Goal: Information Seeking & Learning: Compare options

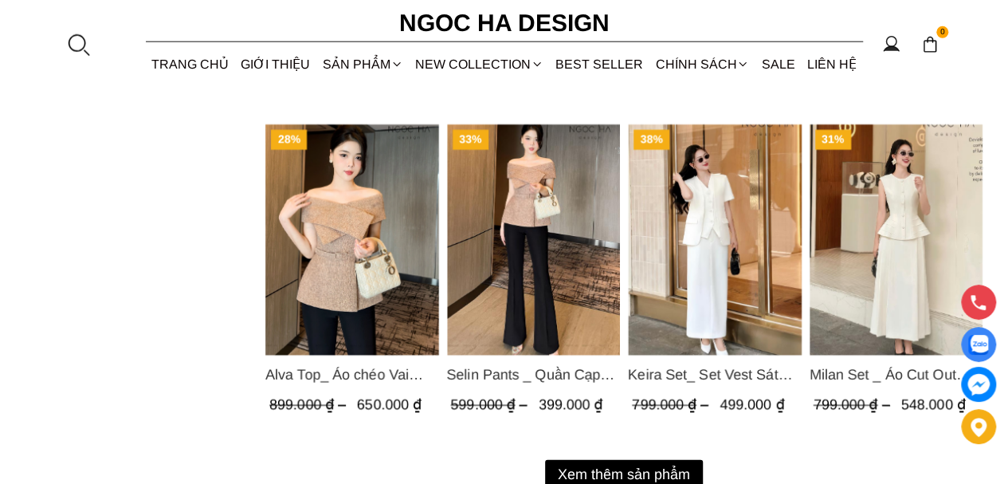
scroll to position [2126, 0]
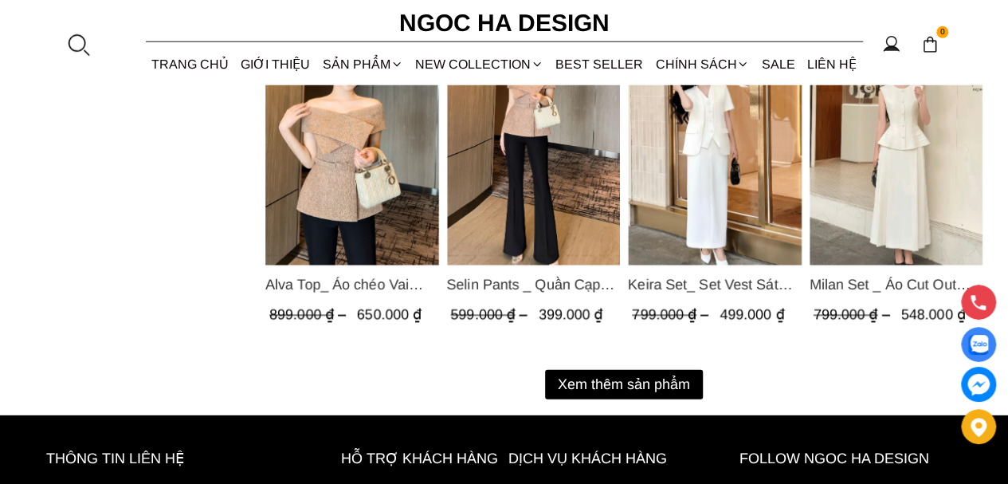
click at [625, 391] on button "Xem thêm sản phẩm" at bounding box center [624, 384] width 158 height 29
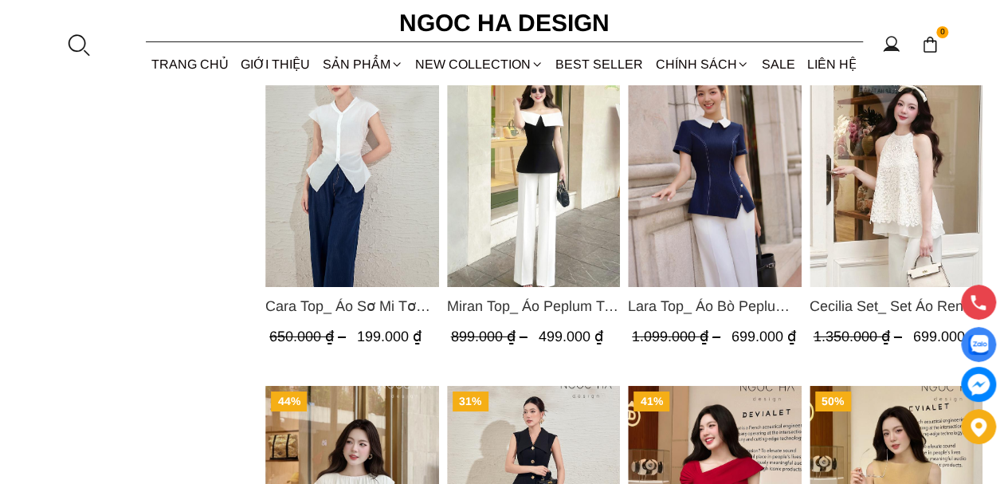
scroll to position [2684, 0]
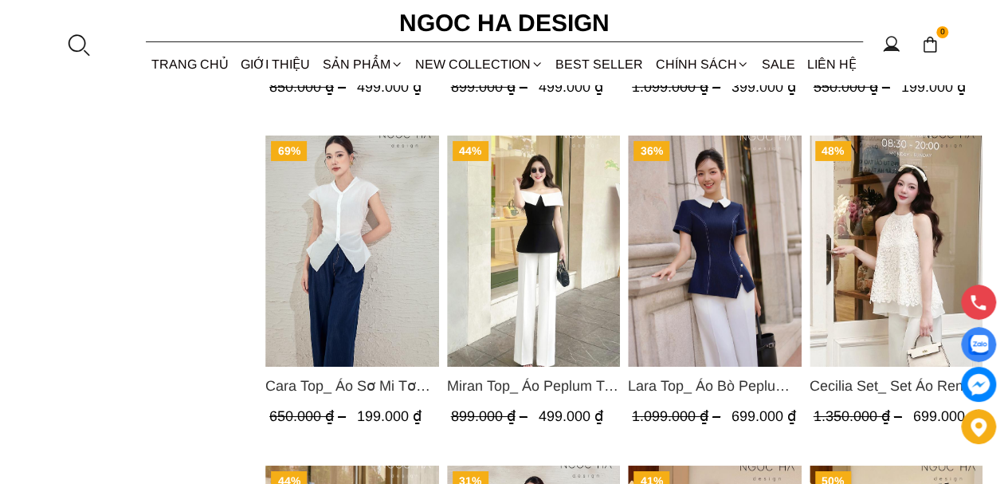
click at [528, 277] on img "Product image - Miran Top_ Áo Peplum Trễ Vai Phối Trắng Đen A1069" at bounding box center [533, 250] width 174 height 231
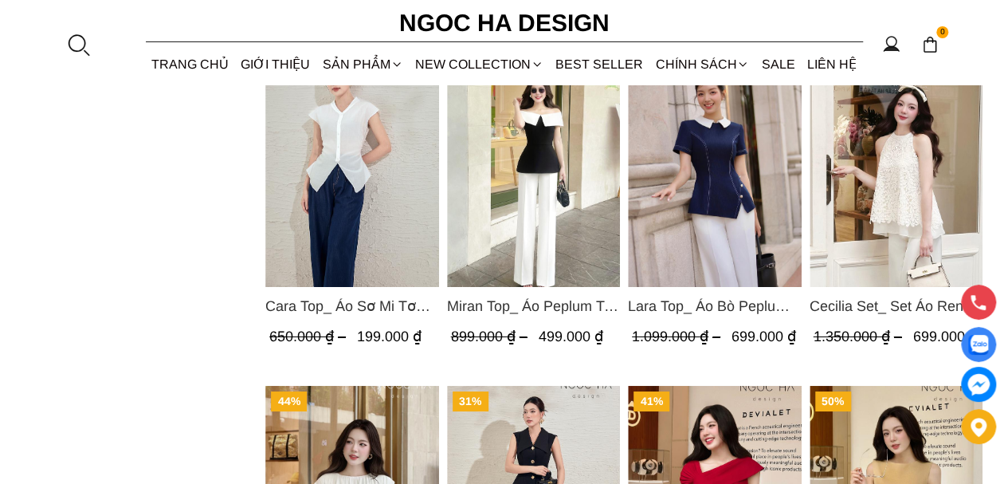
click at [917, 170] on img "Product image - Cecilia Set_ Set Áo Ren Cổ Yếm Quần Suông Màu Kem BQ015" at bounding box center [896, 171] width 174 height 231
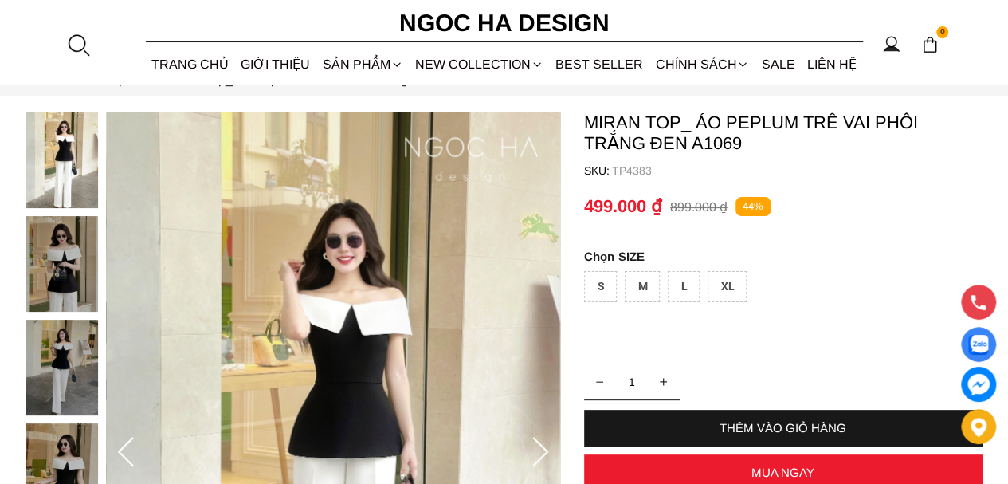
scroll to position [80, 0]
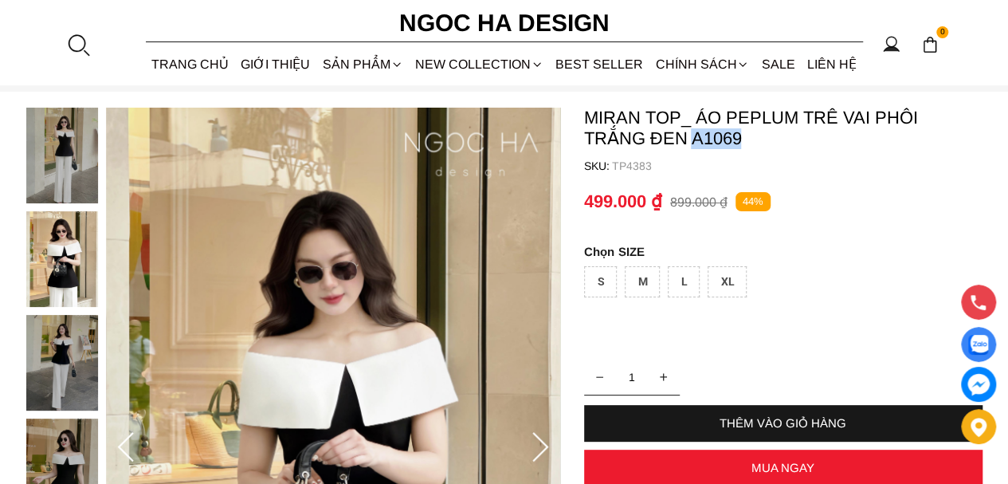
drag, startPoint x: 692, startPoint y: 137, endPoint x: 743, endPoint y: 137, distance: 51.0
click at [743, 137] on p "Miran Top_ Áo Peplum Trễ Vai Phối Trắng Đen A1069" at bounding box center [783, 128] width 399 height 41
copy p "A1069"
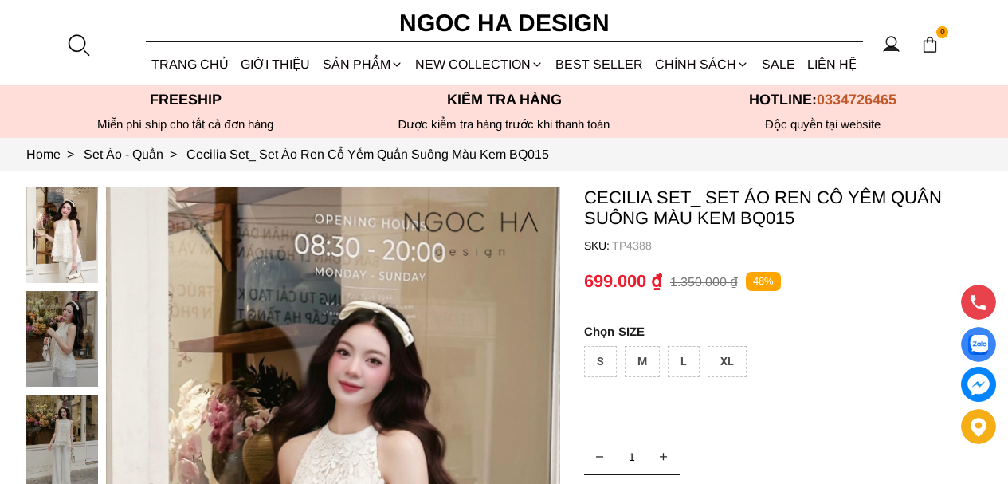
click at [742, 216] on p "Cecilia Set_ Set Áo Ren Cổ Yếm Quần Suông Màu Kem BQ015" at bounding box center [783, 207] width 399 height 41
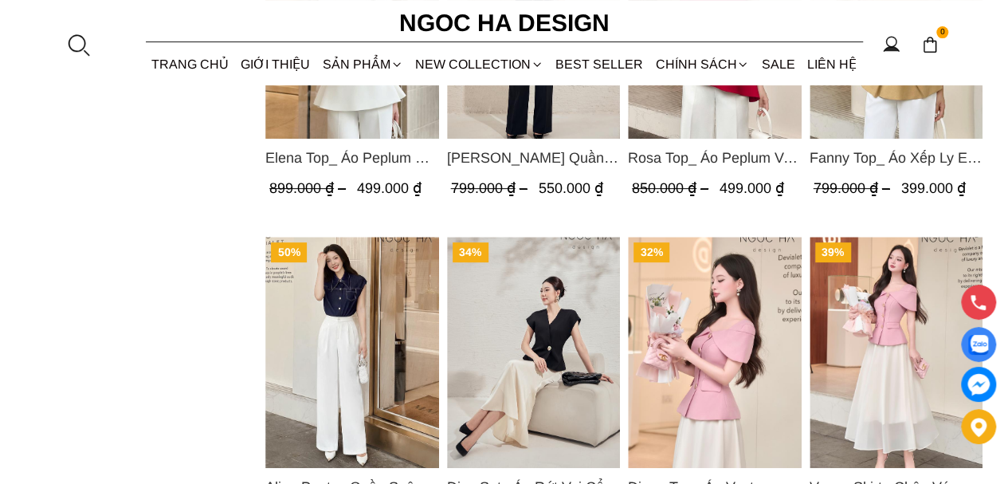
scroll to position [3322, 0]
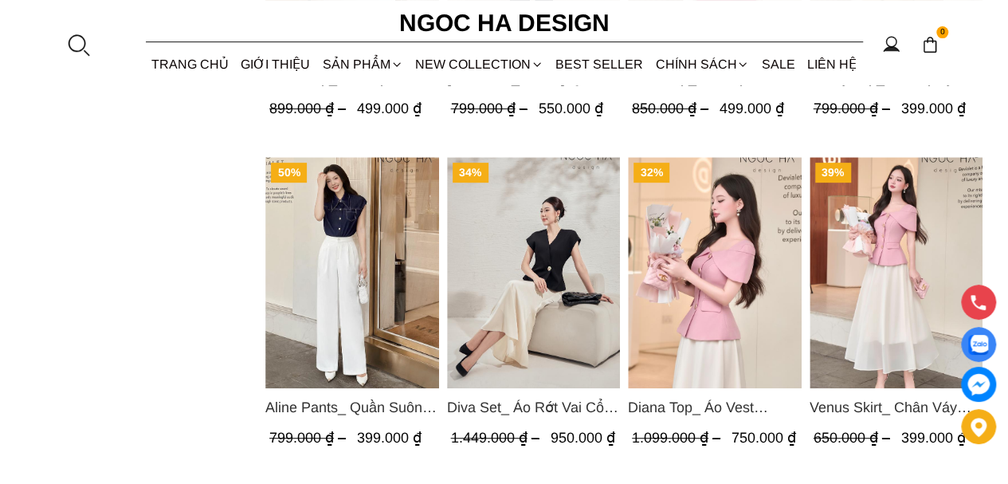
click at [751, 264] on img "Product image - Diana Top_ Áo Vest Choàng Vai Đính Cúc Màu Hồng A1052" at bounding box center [715, 272] width 174 height 231
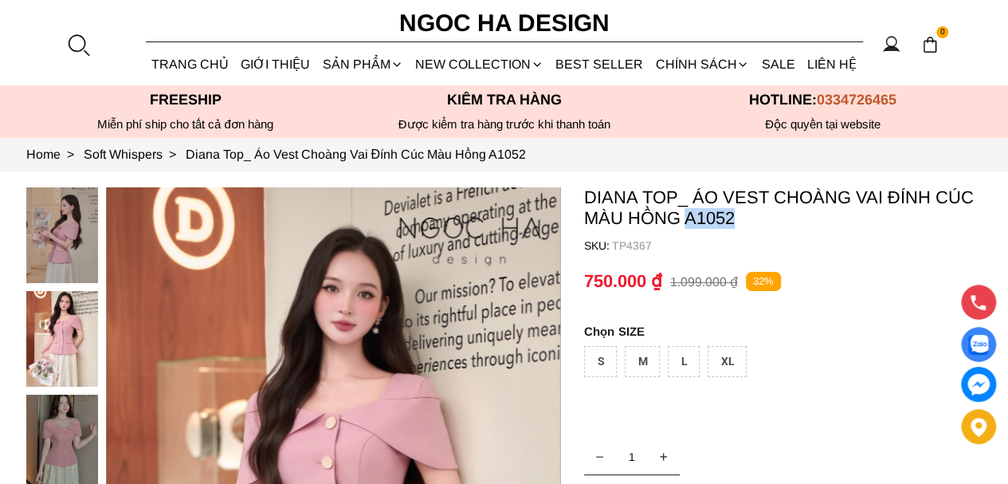
drag, startPoint x: 744, startPoint y: 217, endPoint x: 683, endPoint y: 217, distance: 60.6
click at [683, 217] on p "Diana Top_ Áo Vest Choàng Vai Đính Cúc Màu Hồng A1052" at bounding box center [783, 207] width 399 height 41
copy p "A1052"
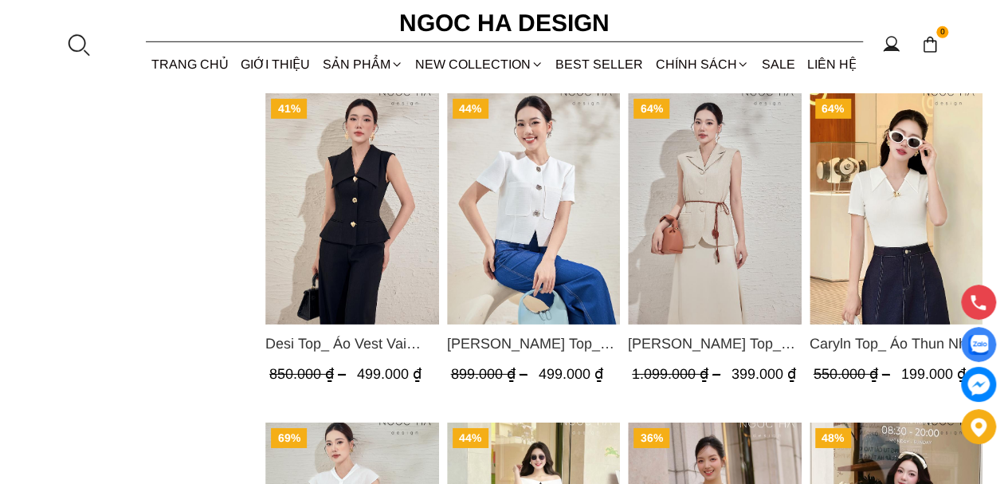
scroll to position [2366, 0]
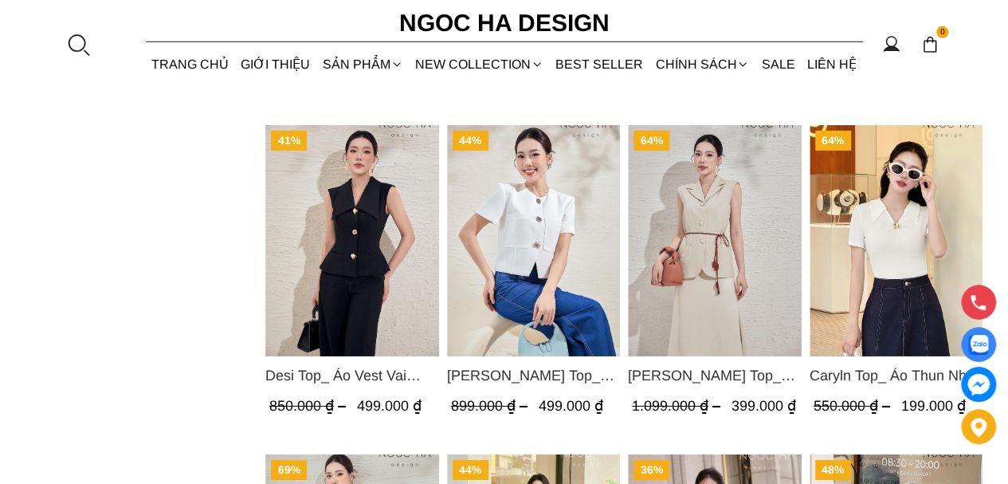
click at [531, 245] on img "Product image - Laura Top_ Áo Vest Cổ Tròn Dáng Suông Lửng A1079" at bounding box center [533, 240] width 174 height 231
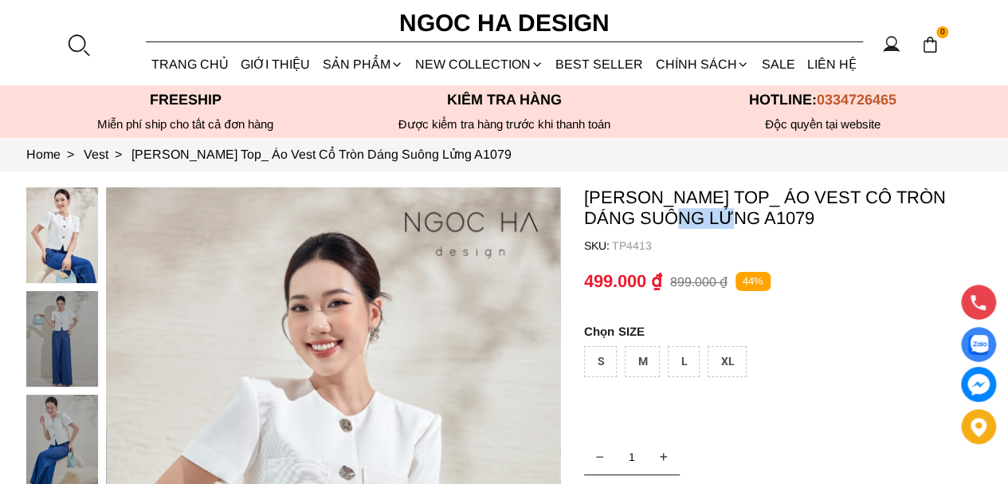
drag, startPoint x: 639, startPoint y: 222, endPoint x: 687, endPoint y: 222, distance: 47.8
click at [687, 222] on p "[PERSON_NAME] Top_ Áo Vest Cổ Tròn Dáng Suông Lửng A1079" at bounding box center [783, 207] width 399 height 41
copy p "A1079"
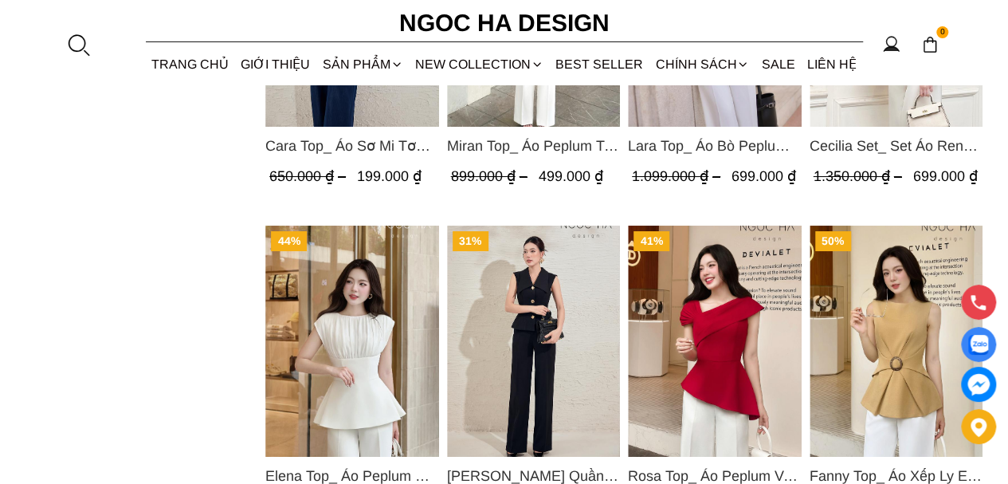
scroll to position [2924, 0]
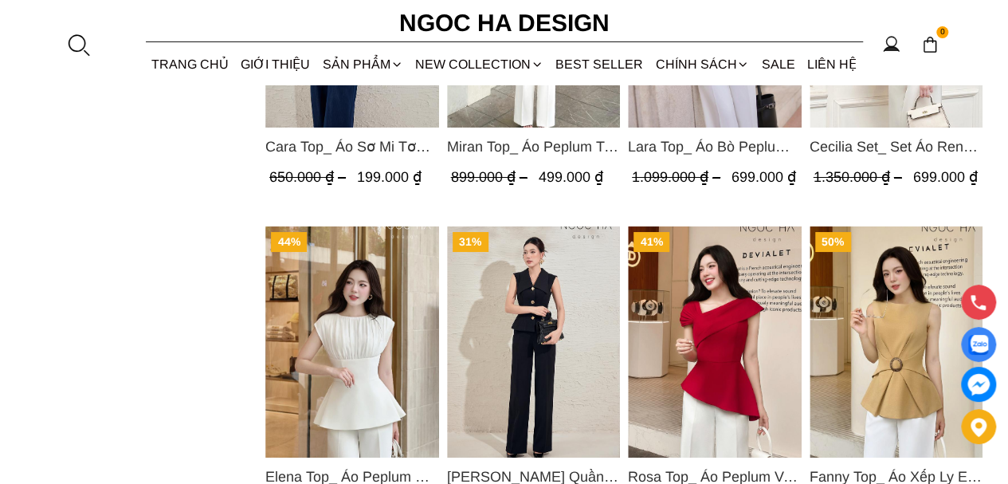
click at [886, 349] on img "Product image - Fanny Top_ Áo Xếp Ly Eo Sát Nách Màu Bee A1068" at bounding box center [896, 341] width 174 height 231
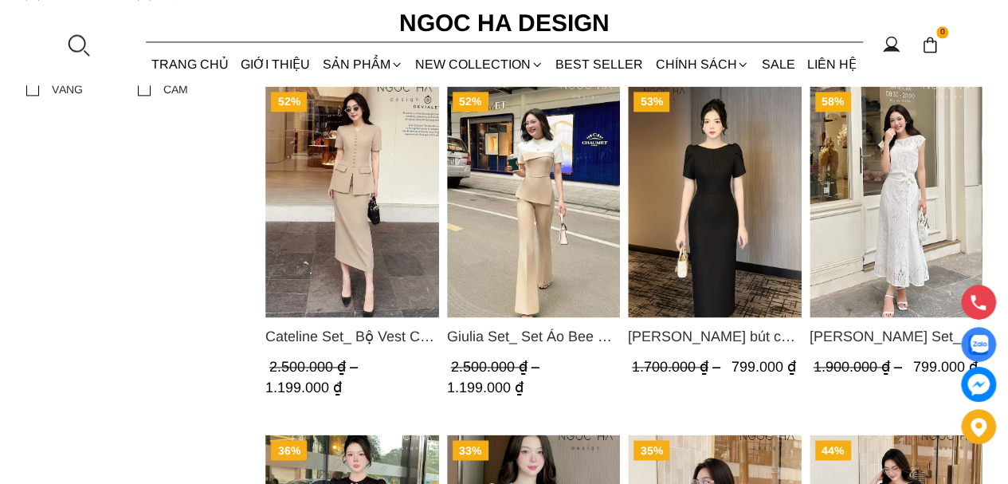
scroll to position [1011, 0]
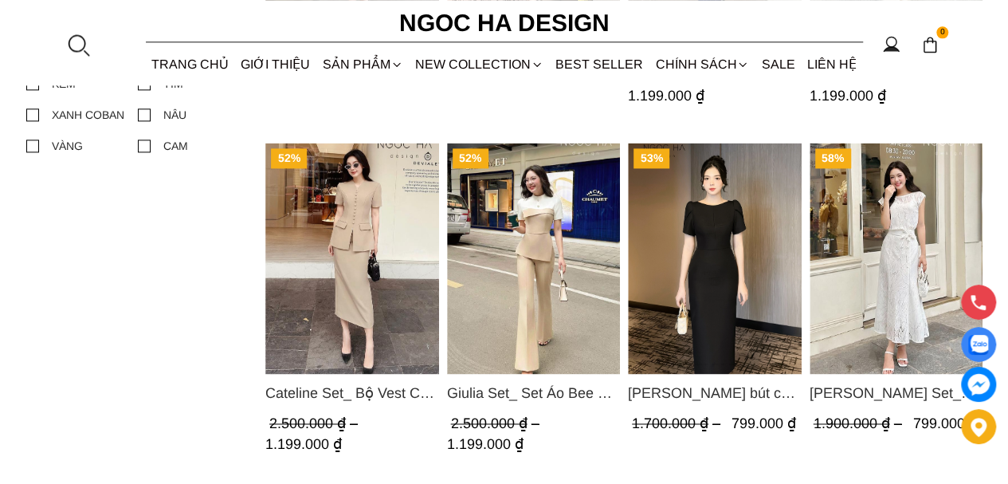
click at [363, 266] on img "Product image - Cateline Set_ Bộ Vest Cổ V Đính Cúc Nhí Chân Váy Bút Chì BJ127" at bounding box center [352, 258] width 174 height 231
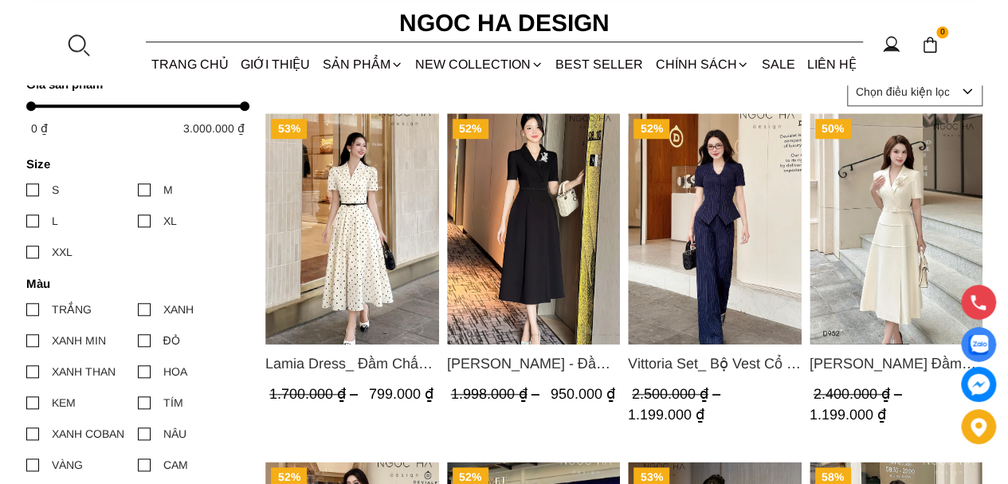
scroll to position [692, 0]
click at [358, 220] on img "Product image - Lamia Dress_ Đầm Chấm Bi Cổ Vest Màu Kem D1003" at bounding box center [352, 228] width 174 height 231
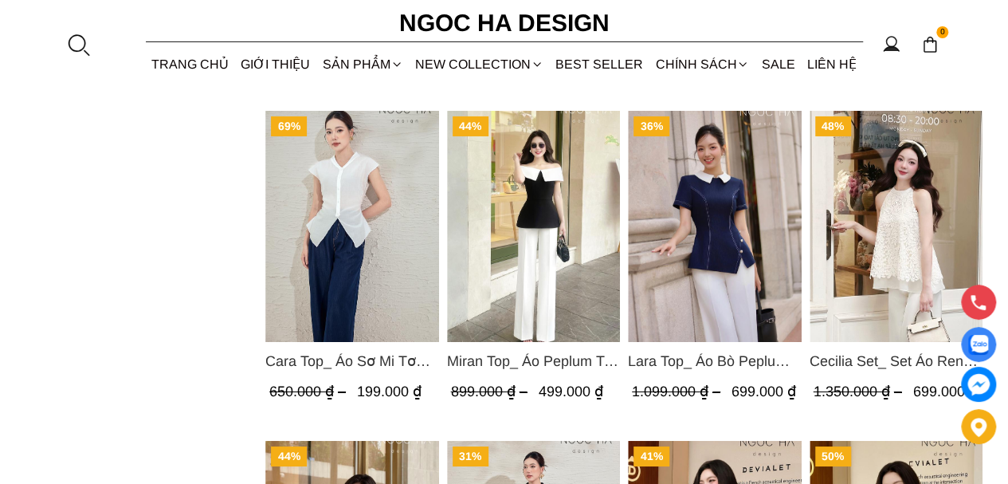
scroll to position [2684, 0]
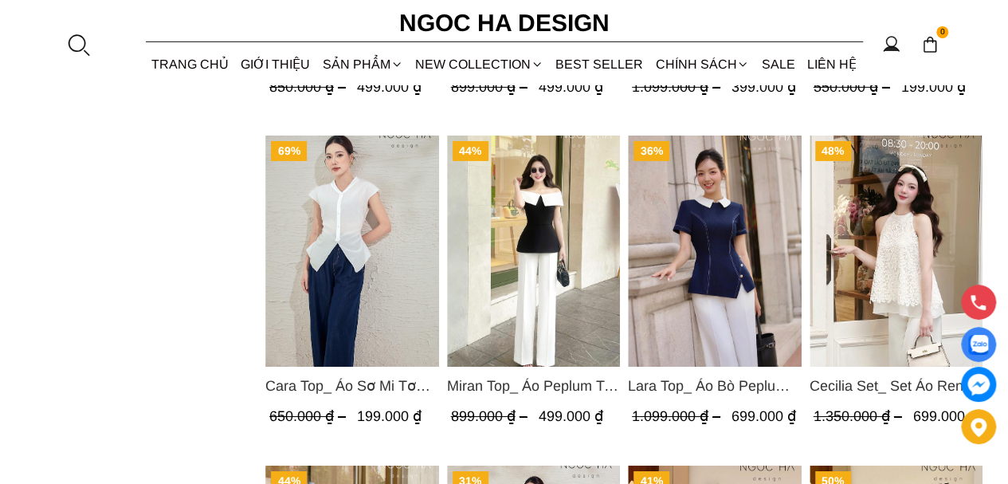
click at [534, 223] on img "Product image - Miran Top_ Áo Peplum Trễ Vai Phối Trắng Đen A1069" at bounding box center [533, 250] width 174 height 231
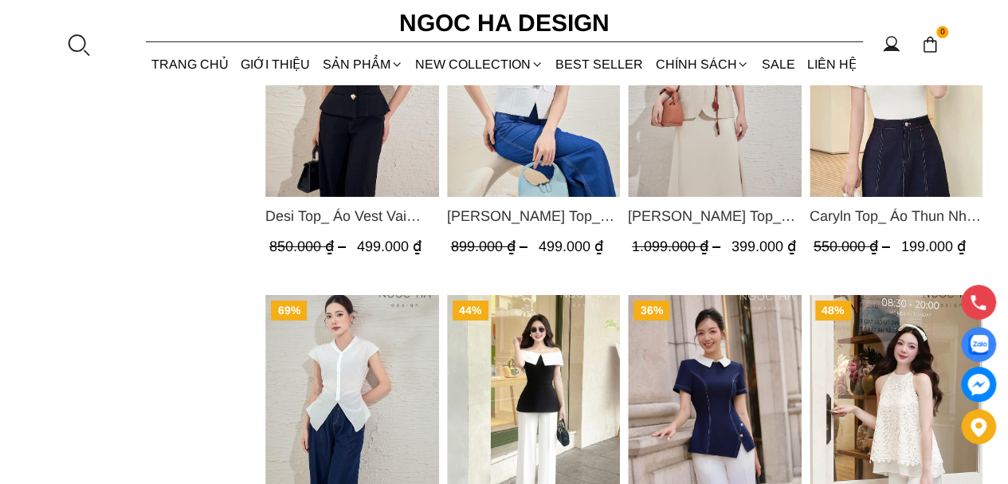
scroll to position [2366, 0]
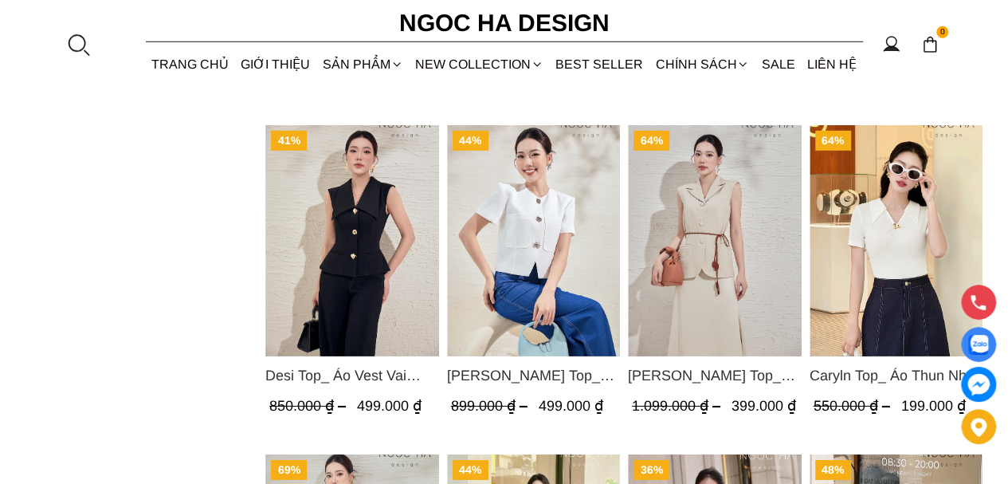
click at [868, 208] on img "Product image - Caryln Top_ Áo Thun Nhún Ngực Tay Cộc Màu Đỏ A1062" at bounding box center [896, 240] width 174 height 231
click at [740, 242] on img "Product image - Audrey Top_ Áo Vest Linen Dáng Suông A1074" at bounding box center [715, 240] width 174 height 231
drag, startPoint x: 598, startPoint y: 230, endPoint x: 587, endPoint y: 234, distance: 11.8
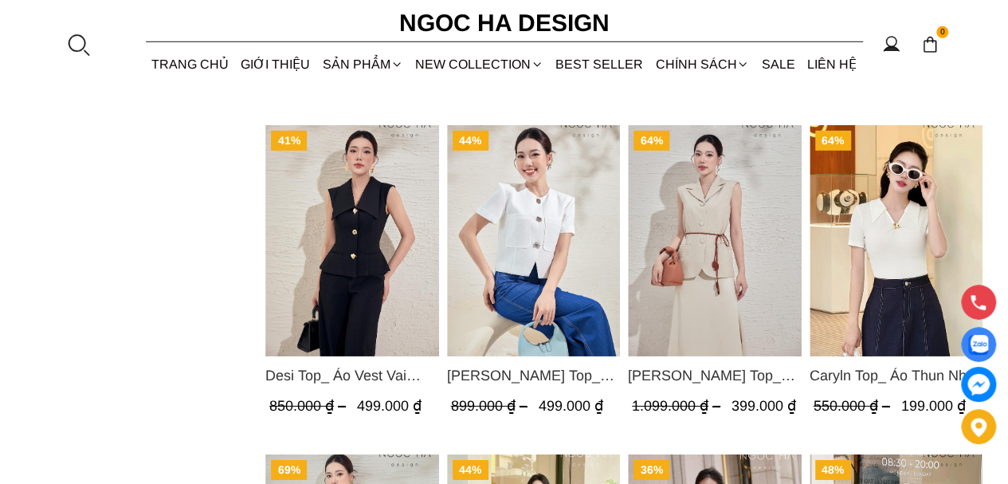
click at [596, 230] on img "Product image - Laura Top_ Áo Vest Cổ Tròn Dáng Suông Lửng A1079" at bounding box center [533, 240] width 174 height 231
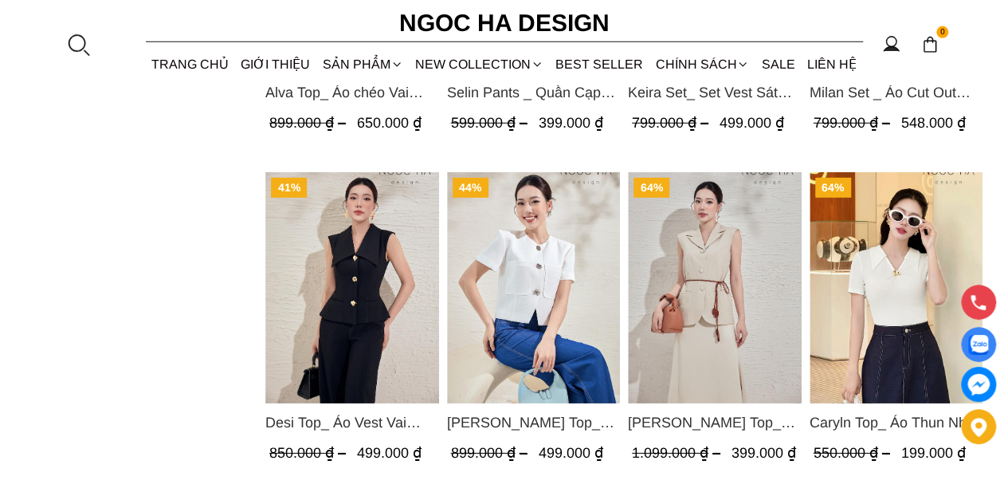
scroll to position [2286, 0]
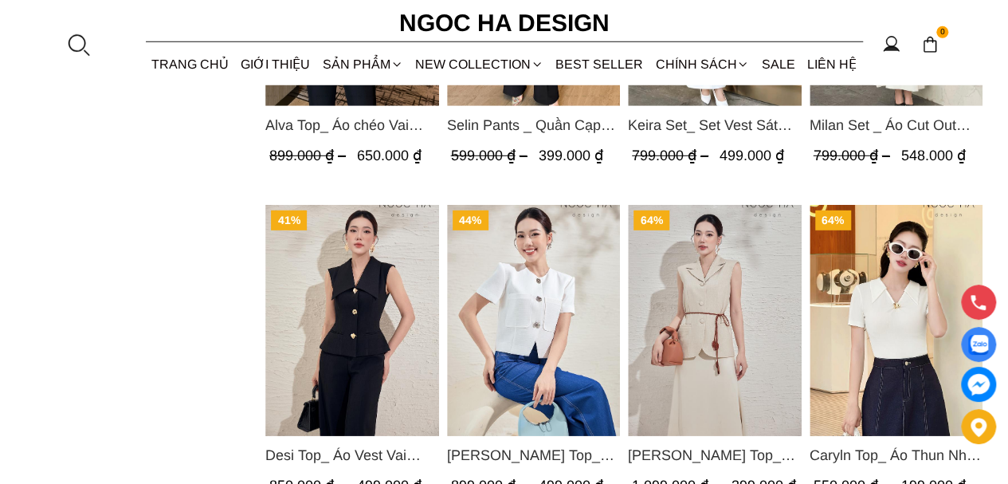
click at [338, 269] on img "Product image - Desi Top_ Áo Vest Vai Chờm Đính Cúc Dáng Lửng Màu Đen A1077" at bounding box center [352, 320] width 174 height 231
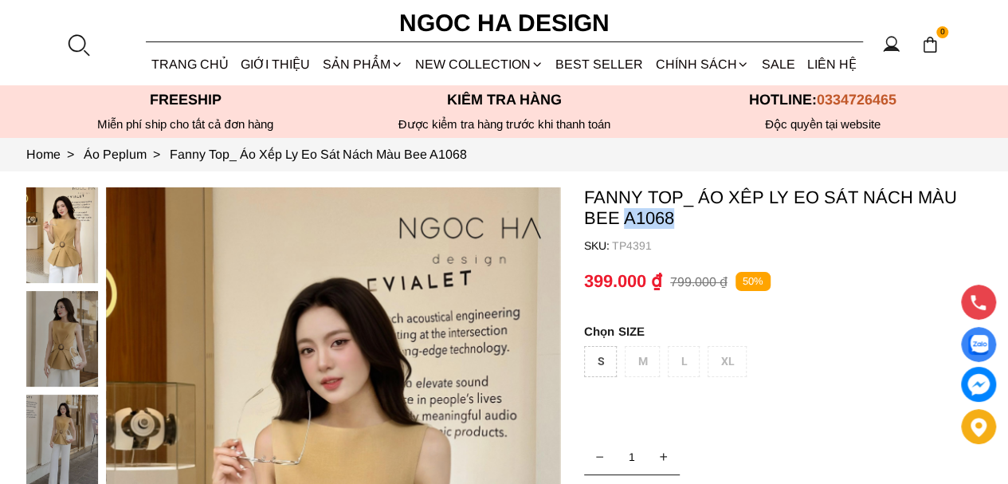
drag, startPoint x: 621, startPoint y: 218, endPoint x: 676, endPoint y: 218, distance: 55.0
click at [676, 218] on p "Fanny Top_ Áo Xếp Ly Eo Sát Nách Màu Bee A1068" at bounding box center [783, 207] width 399 height 41
copy p "A1068"
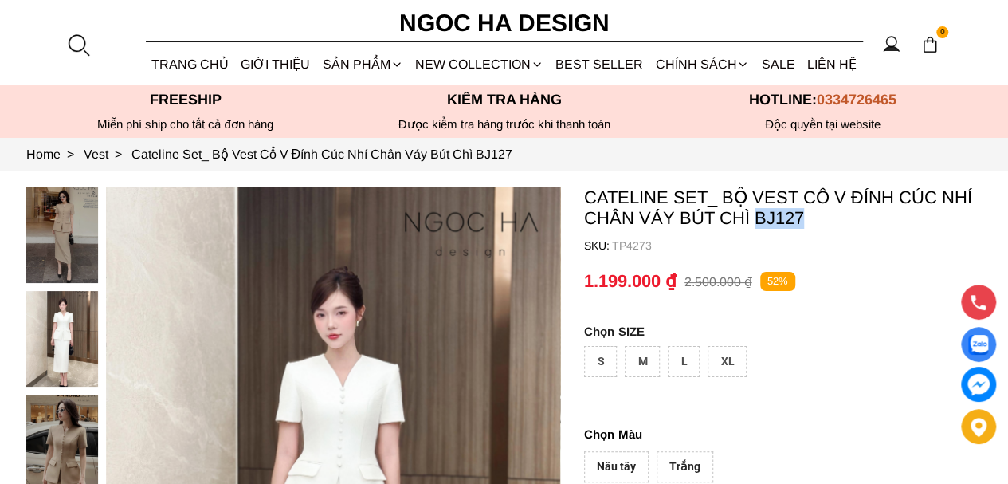
drag, startPoint x: 754, startPoint y: 218, endPoint x: 815, endPoint y: 216, distance: 61.4
click at [815, 216] on p "Cateline Set_ Bộ Vest Cổ V Đính Cúc Nhí Chân Váy Bút Chì BJ127" at bounding box center [783, 207] width 399 height 41
copy p "BJ127"
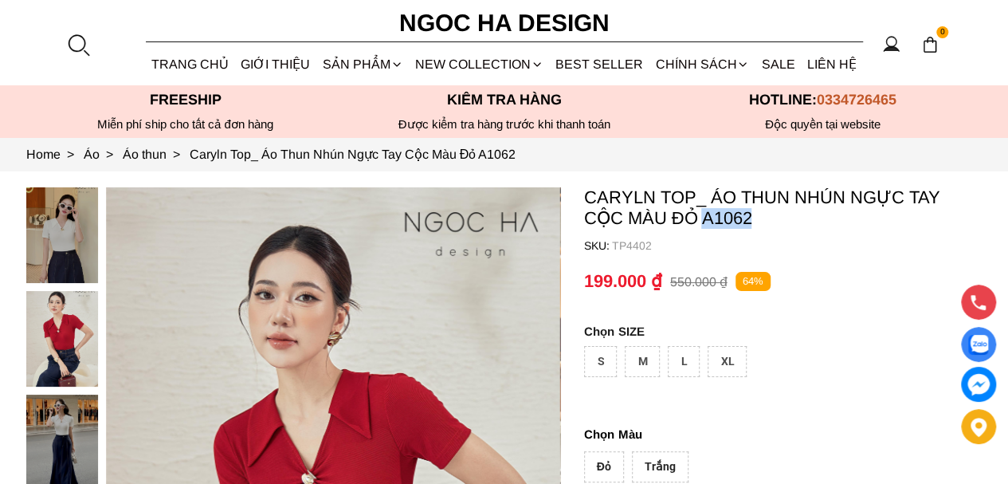
drag, startPoint x: 716, startPoint y: 219, endPoint x: 660, endPoint y: 218, distance: 55.8
click at [660, 218] on p "Caryln Top_ Áo Thun Nhún Ngực Tay Cộc Màu Đỏ A1062" at bounding box center [783, 207] width 399 height 41
copy p "A1062"
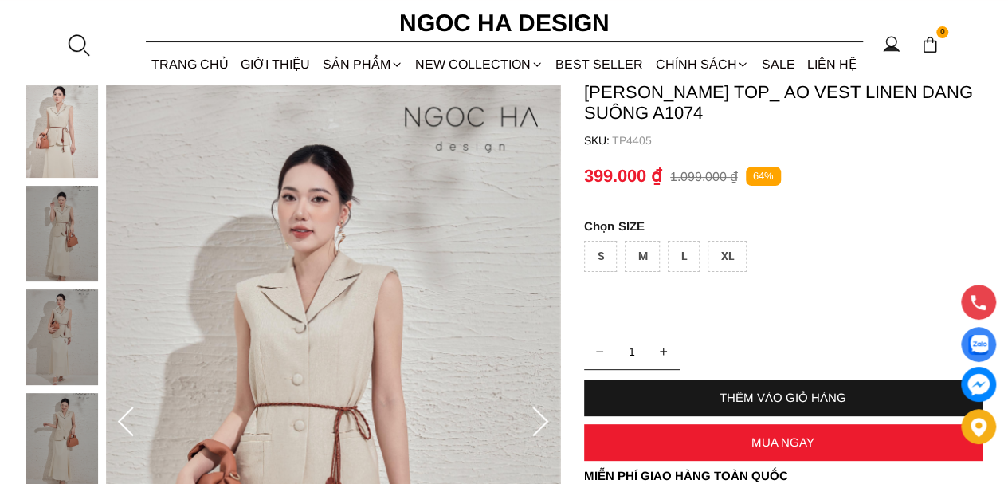
scroll to position [80, 0]
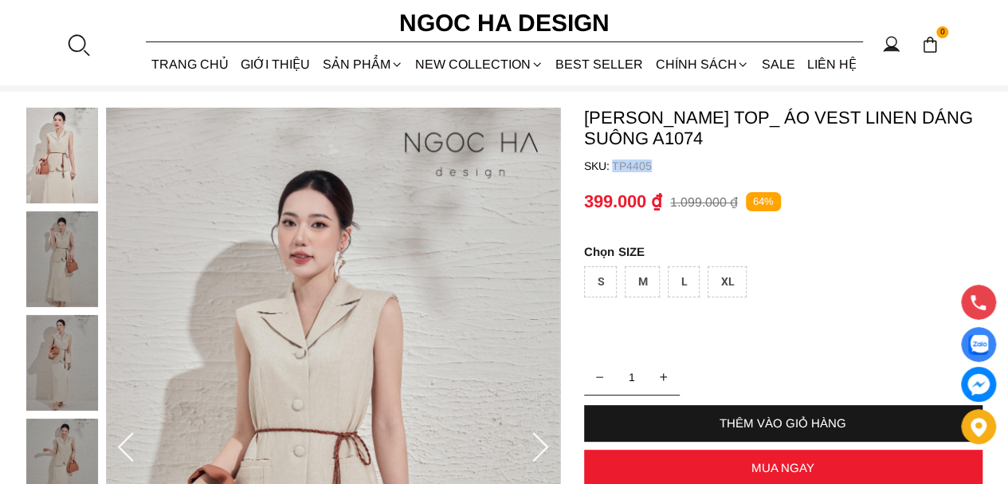
drag, startPoint x: 663, startPoint y: 157, endPoint x: 615, endPoint y: 159, distance: 48.6
click at [615, 159] on container "Audrey Top_ Áo Vest Linen Dáng Suông A1074 SKU: TP4405 1 THÊM VÀO GIỎ HÀNG Miễn…" at bounding box center [783, 377] width 399 height 538
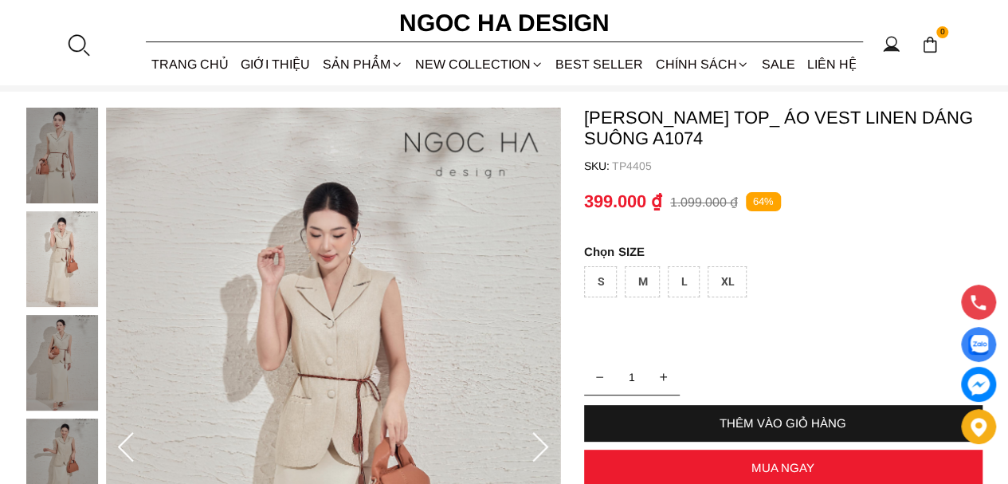
click at [648, 132] on p "[PERSON_NAME] Top_ Áo Vest Linen Dáng Suông A1074" at bounding box center [783, 128] width 399 height 41
drag, startPoint x: 607, startPoint y: 135, endPoint x: 575, endPoint y: 141, distance: 32.5
click at [575, 141] on section "Audrey Top_ Áo Vest Linen Dáng Suông A1074 SKU: TP4405 1 THÊM VÀO GIỎ HÀNG Miễn…" at bounding box center [504, 448] width 1008 height 713
copy p "A1074"
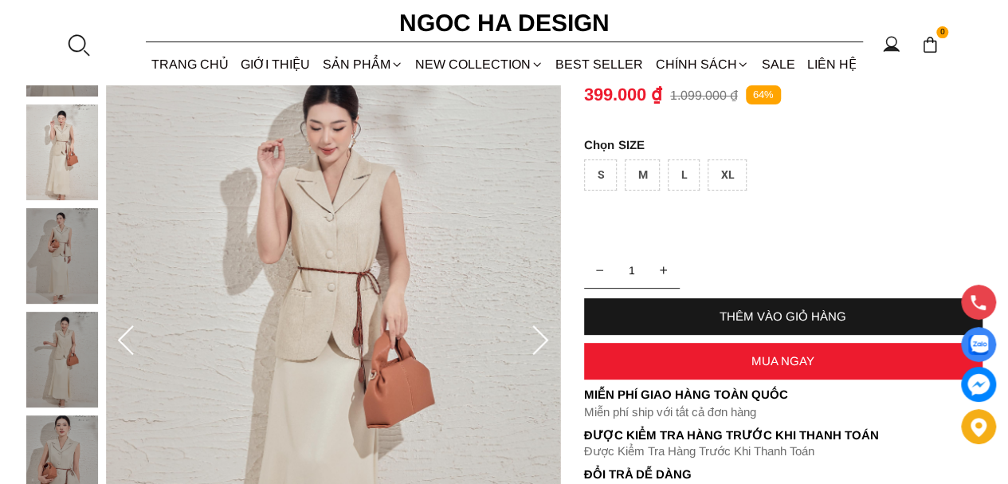
scroll to position [319, 0]
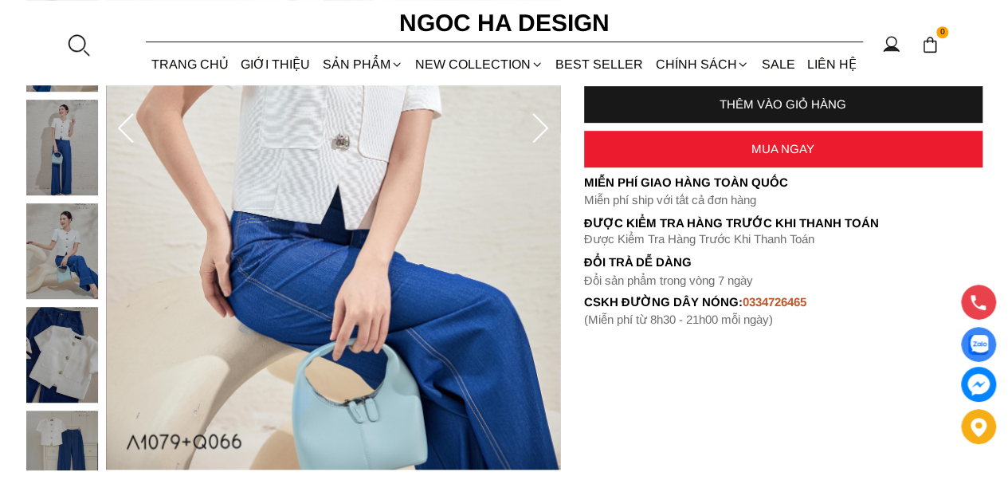
scroll to position [478, 0]
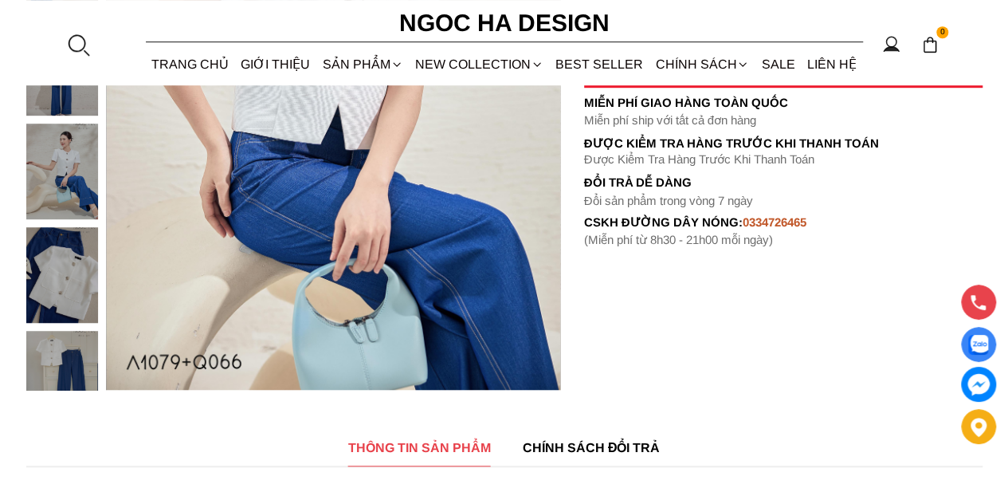
click at [73, 280] on img at bounding box center [62, 275] width 72 height 96
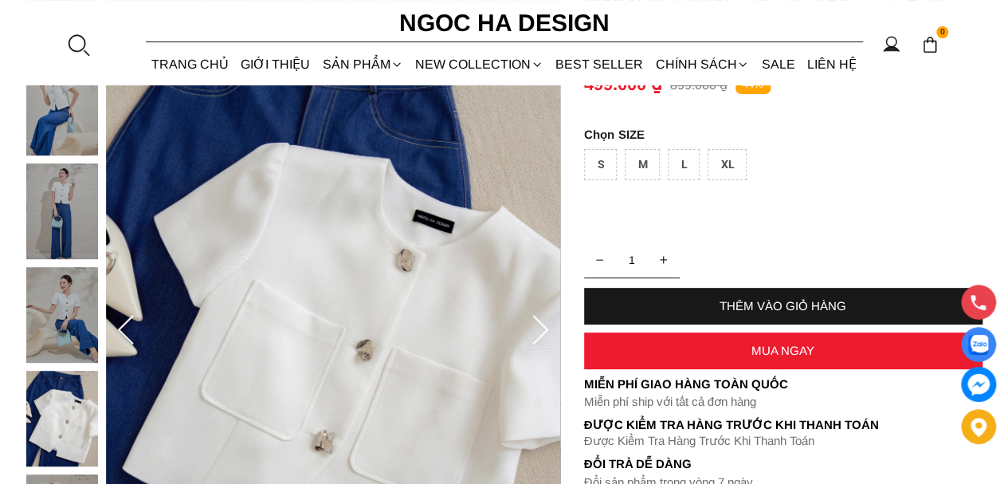
scroll to position [159, 0]
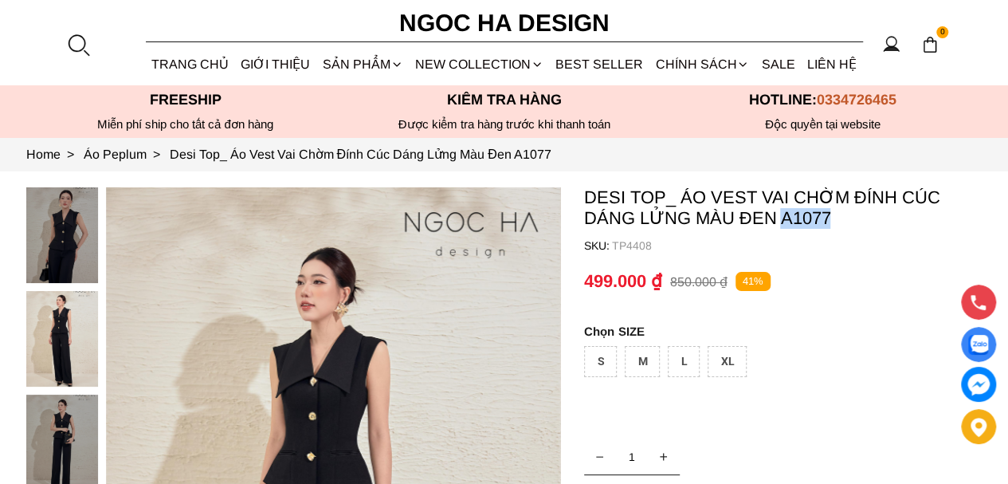
drag, startPoint x: 837, startPoint y: 218, endPoint x: 784, endPoint y: 218, distance: 52.6
click at [784, 218] on p "Desi Top_ Áo Vest Vai Chờm Đính Cúc Dáng Lửng Màu Đen A1077" at bounding box center [783, 207] width 399 height 41
copy p "A1077"
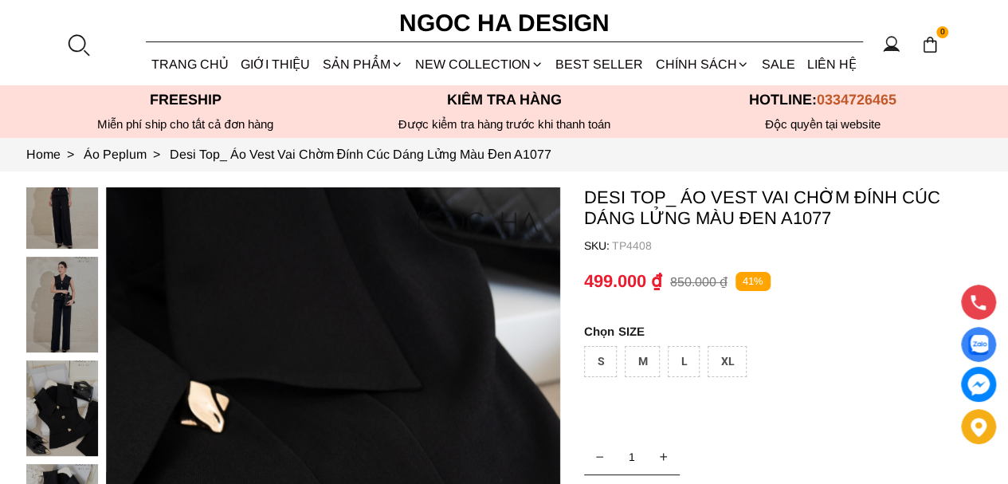
click at [587, 53] on link "BEST SELLER" at bounding box center [600, 64] width 100 height 42
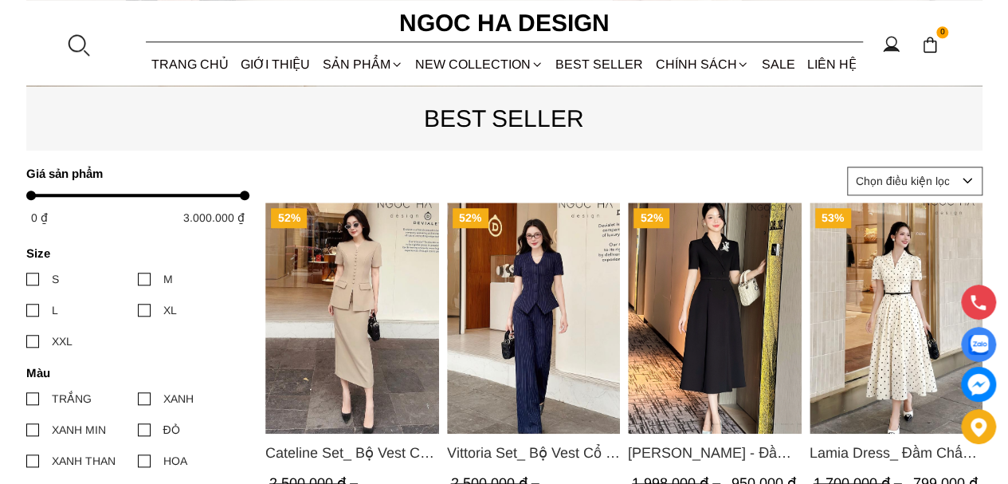
scroll to position [638, 0]
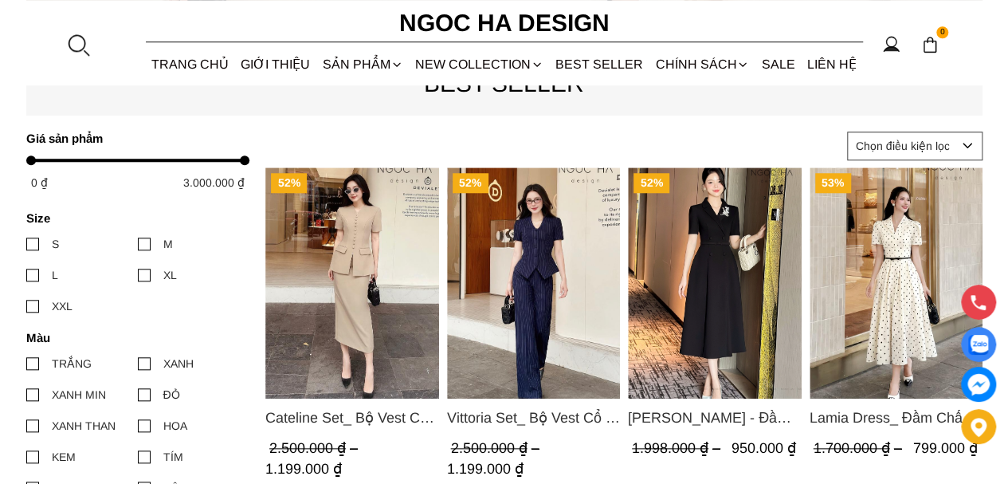
drag, startPoint x: 351, startPoint y: 229, endPoint x: 282, endPoint y: 138, distance: 113.8
click at [888, 286] on img "Product image - Lamia Dress_ Đầm Chấm Bi Cổ Vest Màu Kem D1003" at bounding box center [896, 282] width 174 height 231
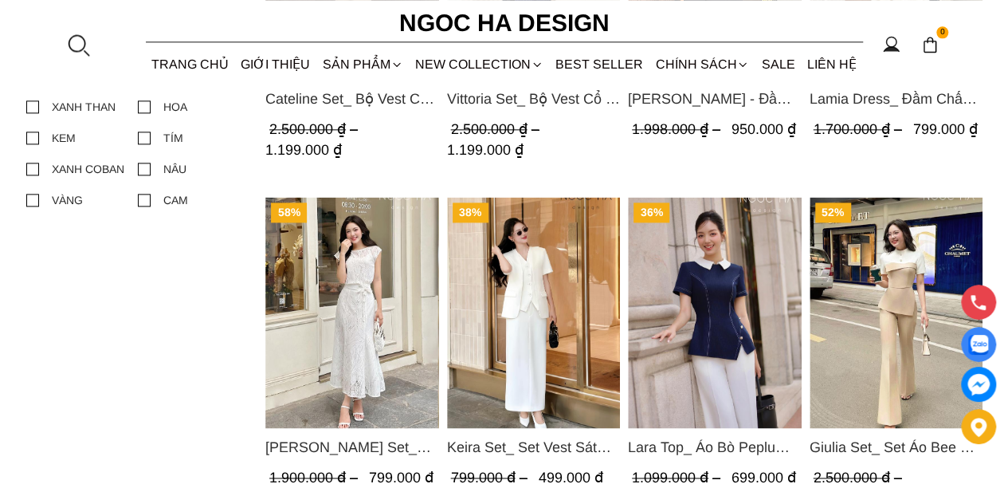
scroll to position [1036, 0]
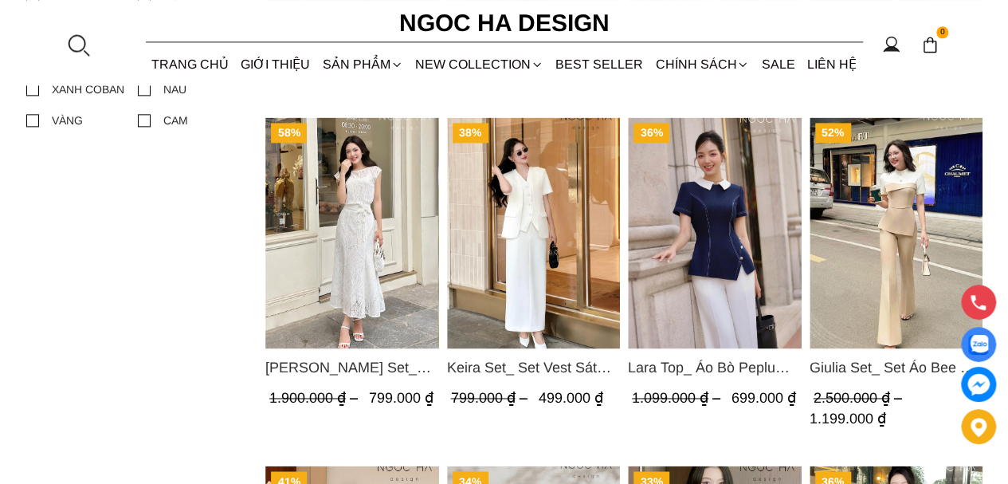
drag, startPoint x: 717, startPoint y: 185, endPoint x: 115, endPoint y: 285, distance: 610.9
click at [115, 285] on section "52% Cateline Set_ Bộ Vest Cổ V Đính Cúc Nhí Chân Váy Bút Chì BJ127 2.500.000 ₫ …" at bounding box center [504, 314] width 1008 height 2359
drag, startPoint x: 717, startPoint y: 197, endPoint x: 677, endPoint y: 206, distance: 41.8
click at [677, 206] on img "Product image - Lara Top_ Áo Bò Peplum Vạt Chép Đính Cúc Mix Cổ Trắng A1058" at bounding box center [715, 232] width 174 height 231
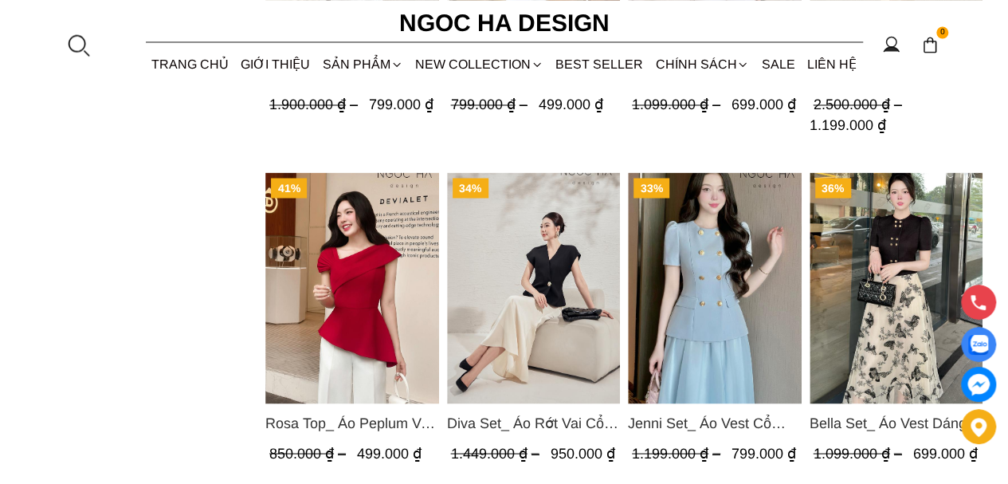
scroll to position [1355, 0]
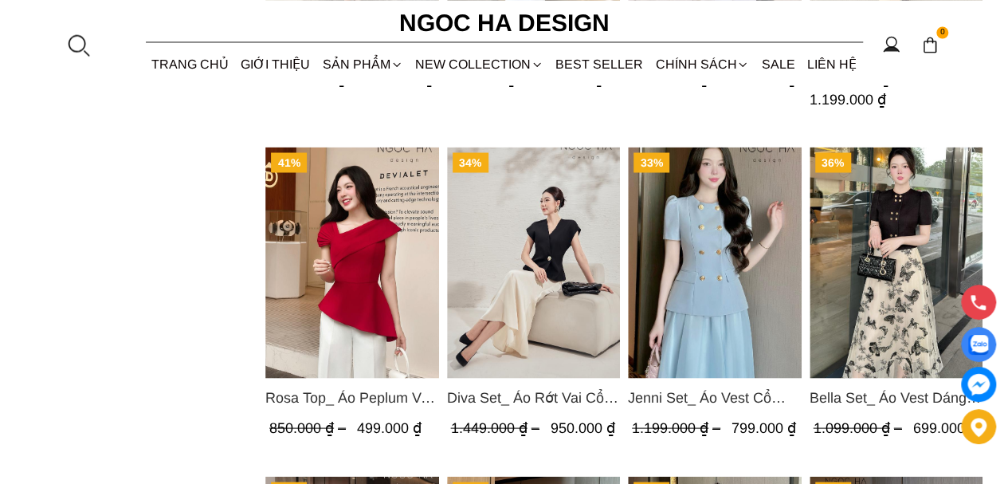
click at [257, 63] on link "GIỚI THIỆU" at bounding box center [275, 64] width 81 height 42
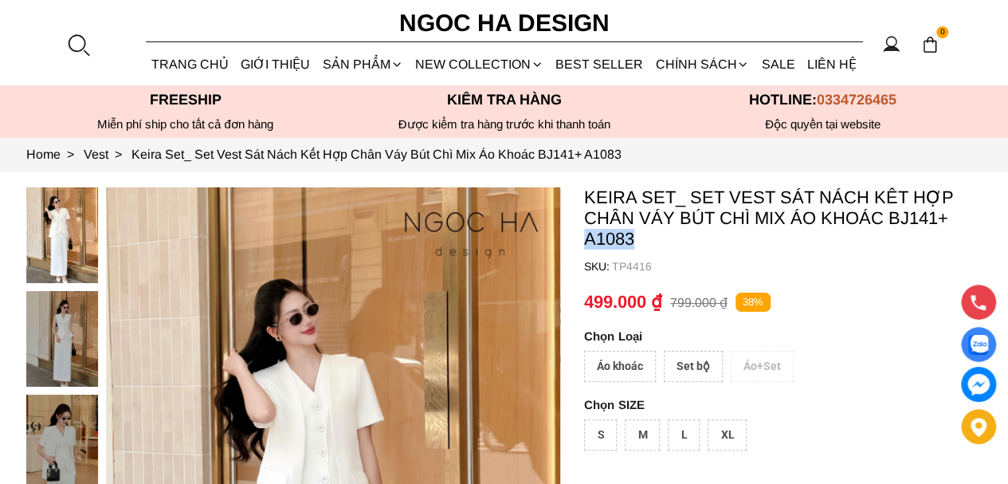
drag, startPoint x: 622, startPoint y: 235, endPoint x: 587, endPoint y: 242, distance: 34.9
click at [587, 242] on p "Keira Set_ Set Vest Sát Nách Kết Hợp Chân Váy Bút Chì Mix Áo Khoác BJ141+ A1083" at bounding box center [783, 218] width 399 height 62
copy p "A1083"
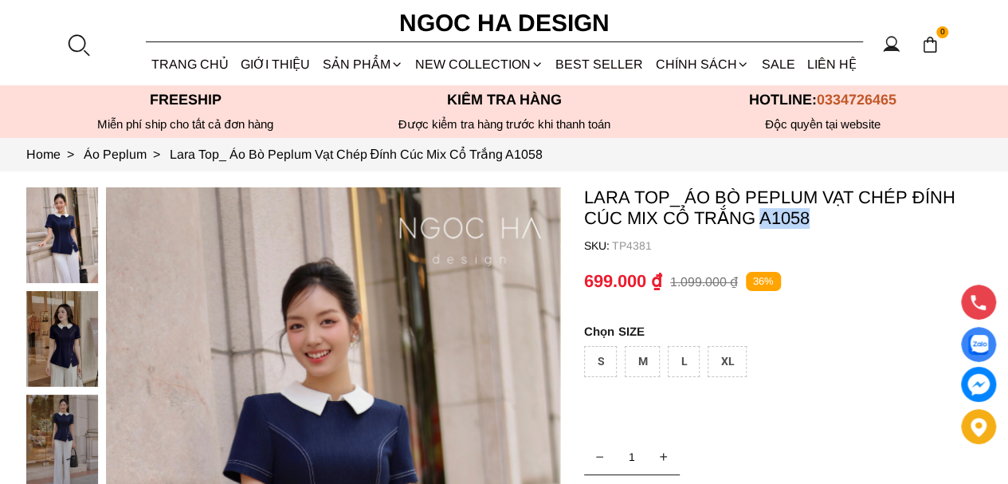
drag, startPoint x: 778, startPoint y: 218, endPoint x: 762, endPoint y: 218, distance: 15.9
click at [762, 218] on p "Lara Top_ Áo Bò Peplum Vạt Chép Đính Cúc Mix Cổ Trắng A1058" at bounding box center [783, 207] width 399 height 41
copy p "A1058"
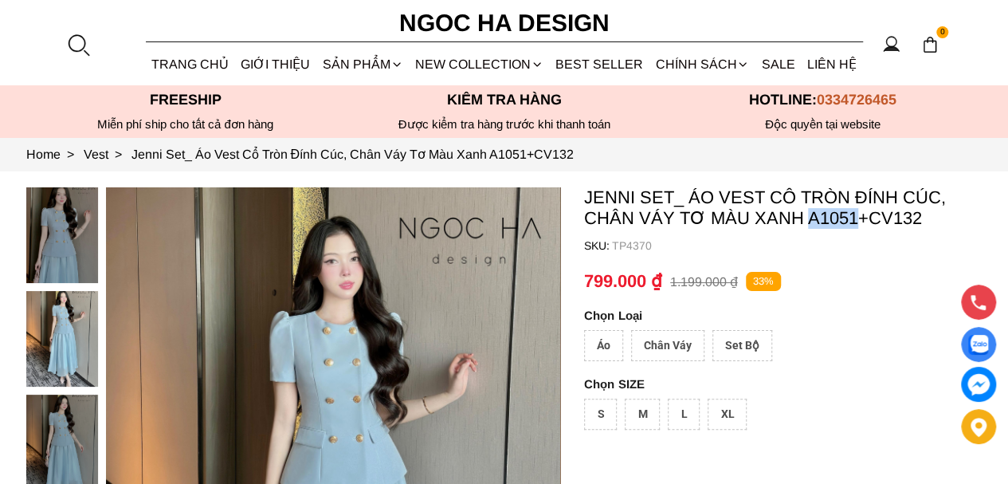
drag, startPoint x: 808, startPoint y: 218, endPoint x: 851, endPoint y: 218, distance: 43.0
click at [851, 218] on p "Jenni Set_ Áo Vest Cổ Tròn Đính Cúc, Chân Váy Tơ Màu Xanh A1051+CV132" at bounding box center [783, 207] width 399 height 41
copy p "A1051"
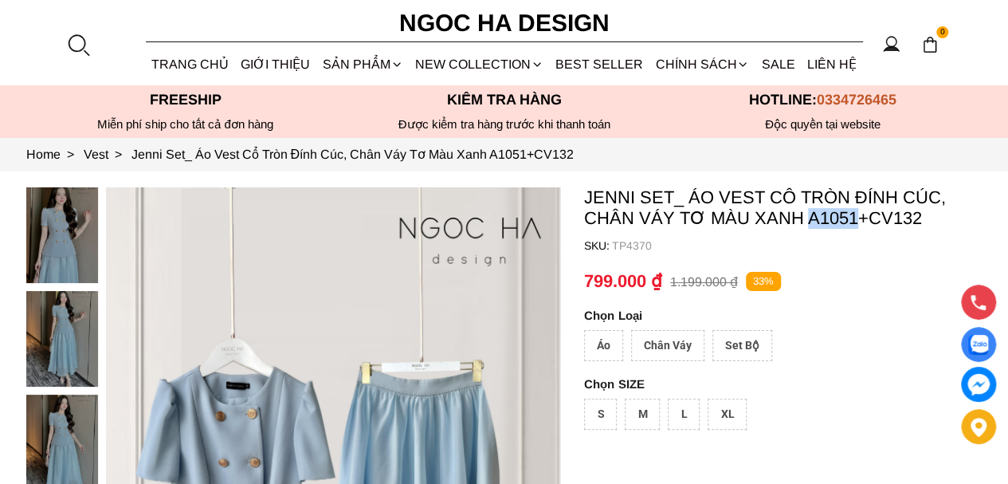
click at [778, 62] on link "SALE" at bounding box center [778, 64] width 45 height 42
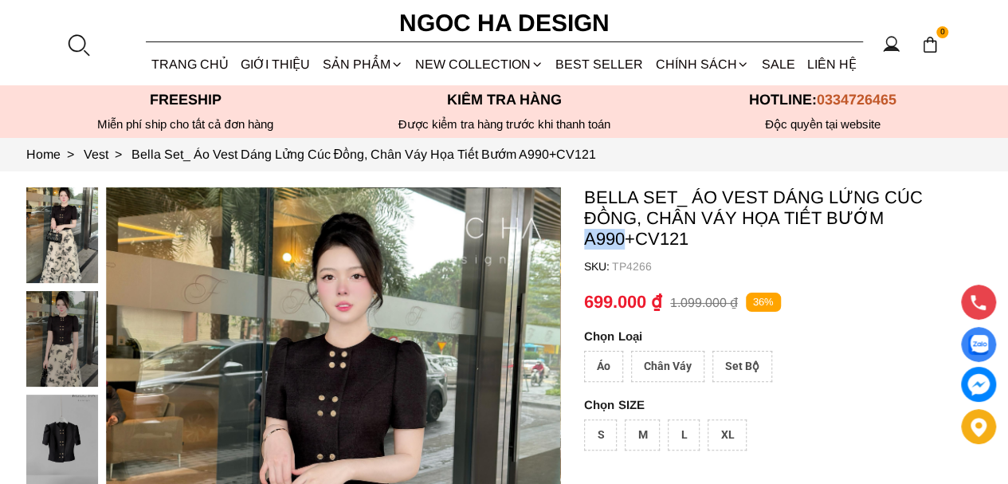
drag, startPoint x: 582, startPoint y: 234, endPoint x: 622, endPoint y: 238, distance: 40.0
copy p "A990"
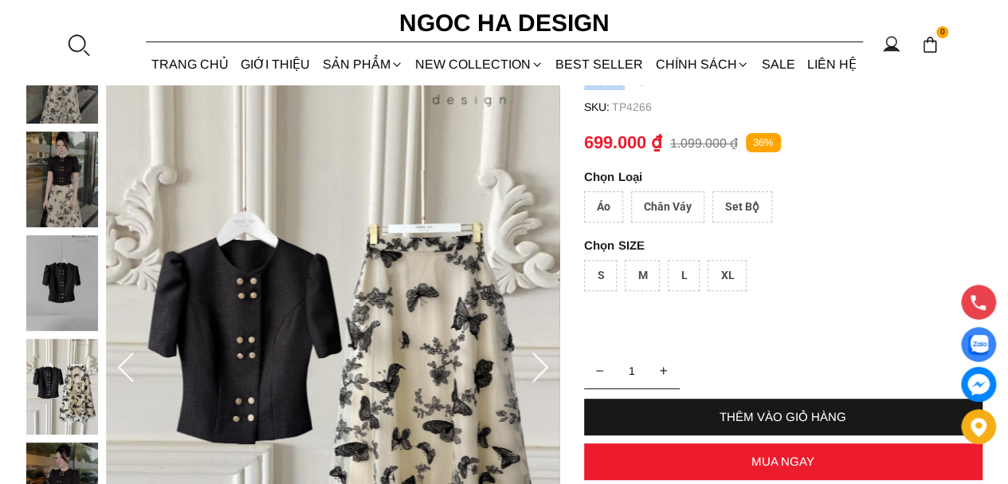
scroll to position [80, 0]
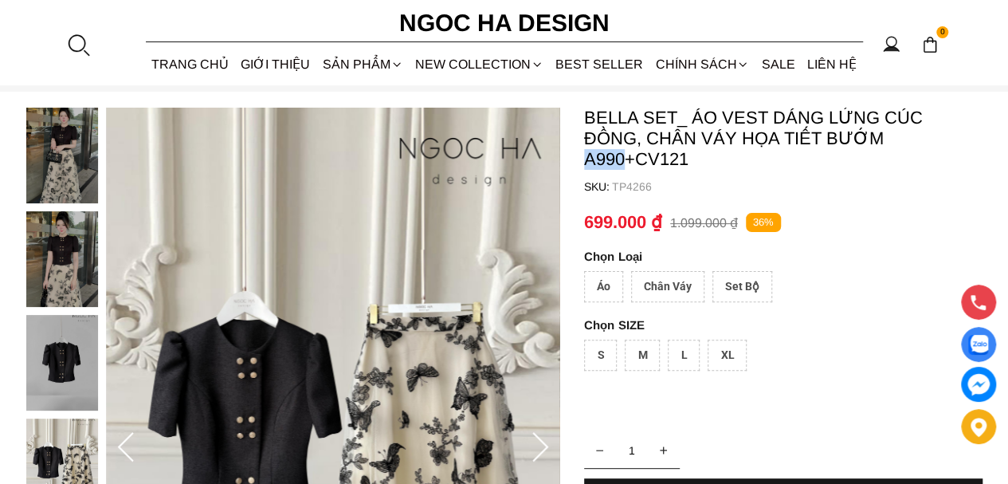
click at [65, 143] on div at bounding box center [66, 470] width 80 height 725
click at [140, 440] on div at bounding box center [333, 448] width 454 height 681
click at [130, 444] on icon at bounding box center [126, 448] width 32 height 32
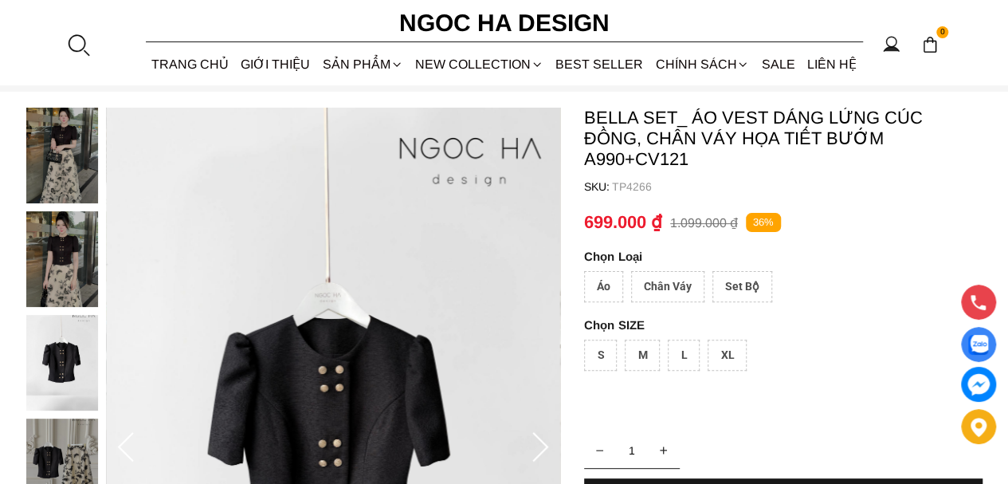
click at [123, 446] on icon at bounding box center [126, 448] width 32 height 32
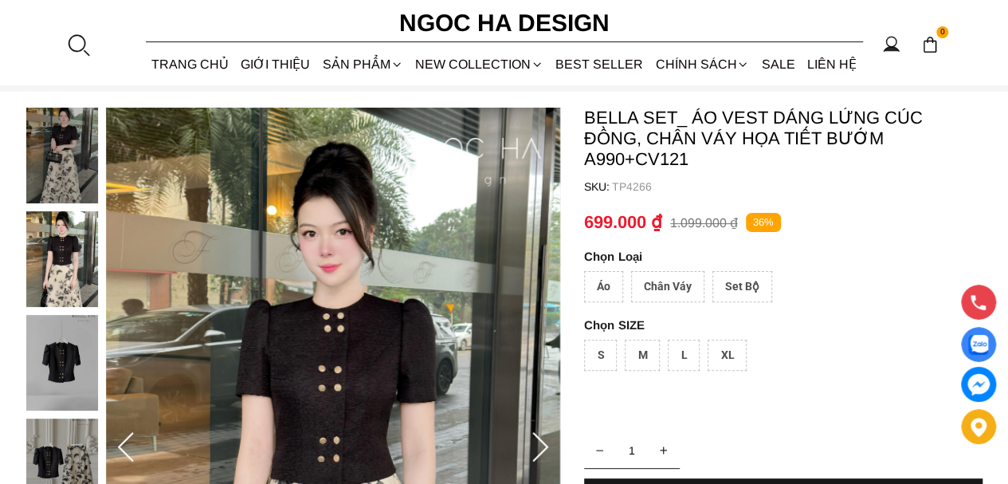
click at [123, 446] on icon at bounding box center [126, 448] width 32 height 32
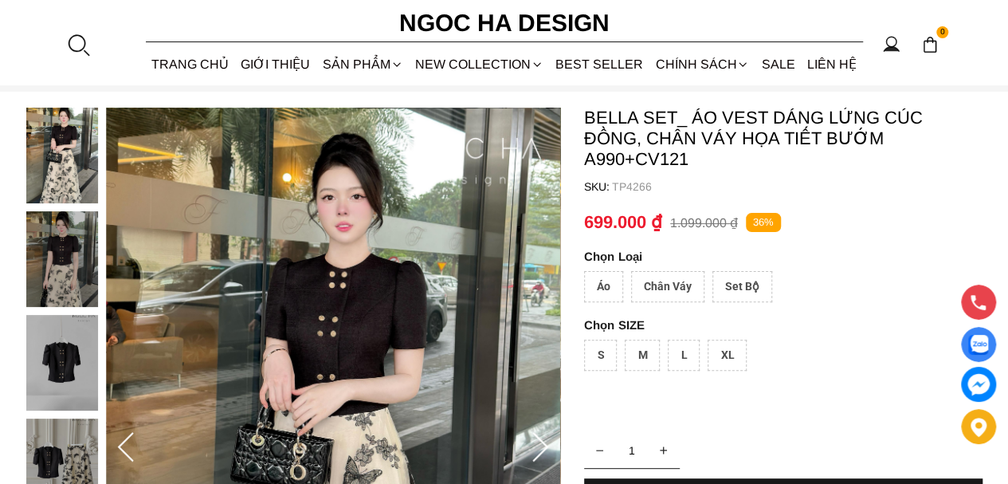
click at [539, 443] on icon at bounding box center [540, 448] width 32 height 32
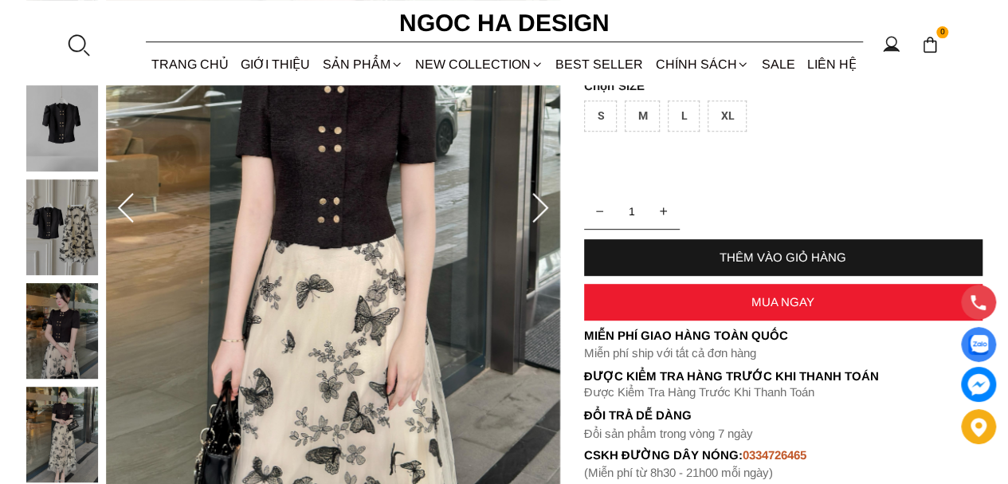
scroll to position [159, 0]
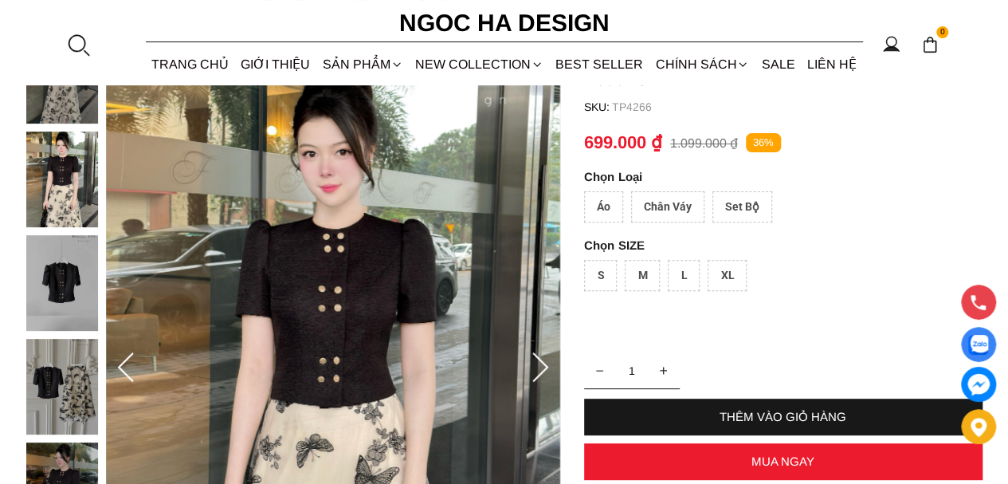
click at [116, 367] on icon at bounding box center [126, 368] width 32 height 32
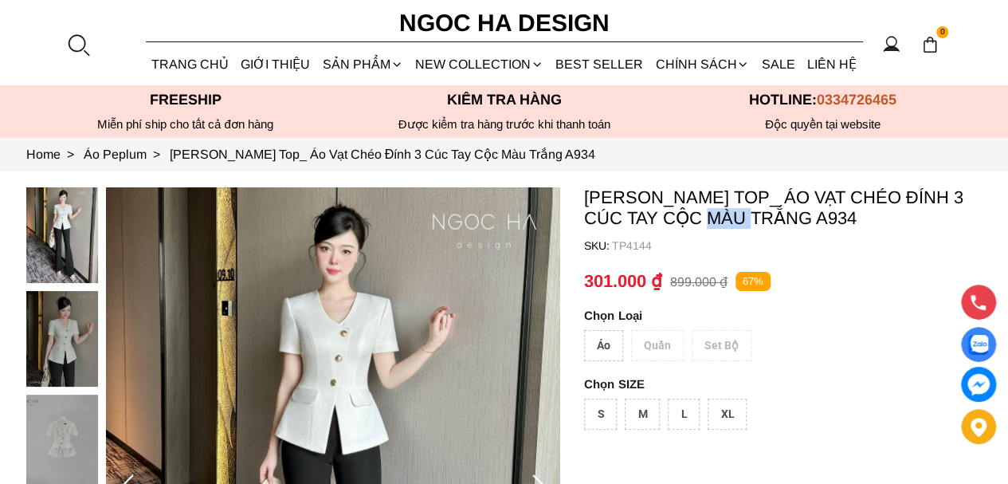
drag, startPoint x: 756, startPoint y: 215, endPoint x: 694, endPoint y: 219, distance: 61.5
click at [694, 219] on p "[PERSON_NAME] Top_ Áo Vạt Chéo Đính 3 Cúc Tay Cộc Màu Trắng A934" at bounding box center [783, 207] width 399 height 41
copy p "A934"
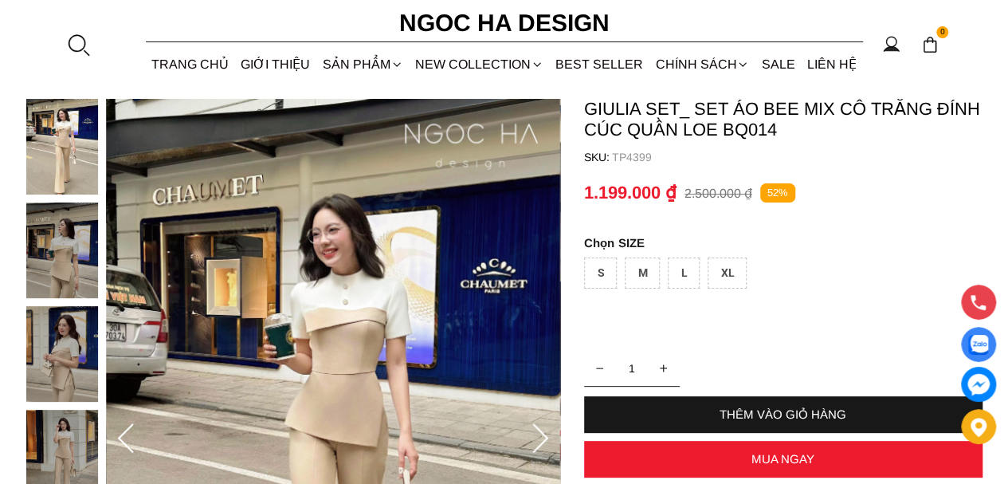
scroll to position [239, 0]
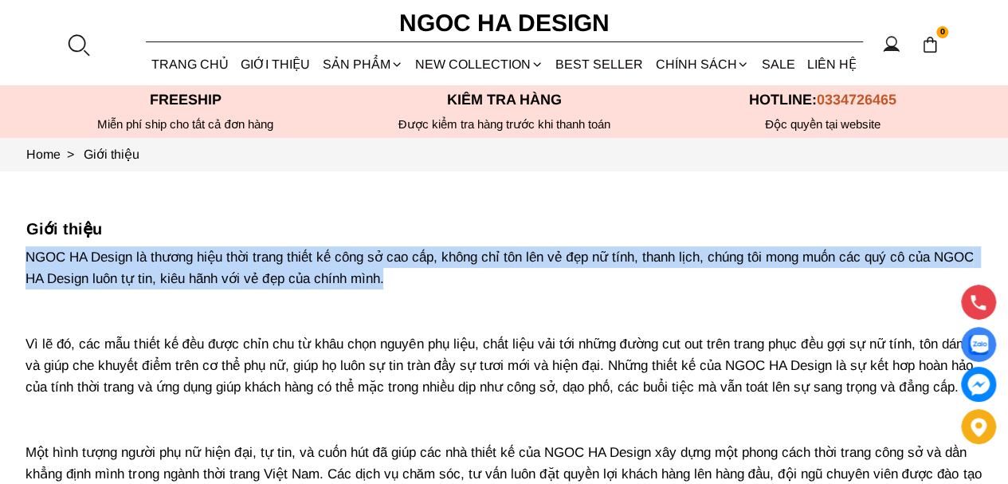
drag, startPoint x: 24, startPoint y: 256, endPoint x: 437, endPoint y: 272, distance: 413.2
click at [437, 272] on section "Giới thiệu NGOC HA Design là thương hiệu thời trang thiết kế công sở cao cấp, k…" at bounding box center [504, 395] width 1008 height 448
copy p "NGOC HA Design là thương hiệu thời trang thiết kế công sở cao cấp, không chỉ tô…"
click at [771, 61] on link "SALE" at bounding box center [778, 64] width 45 height 42
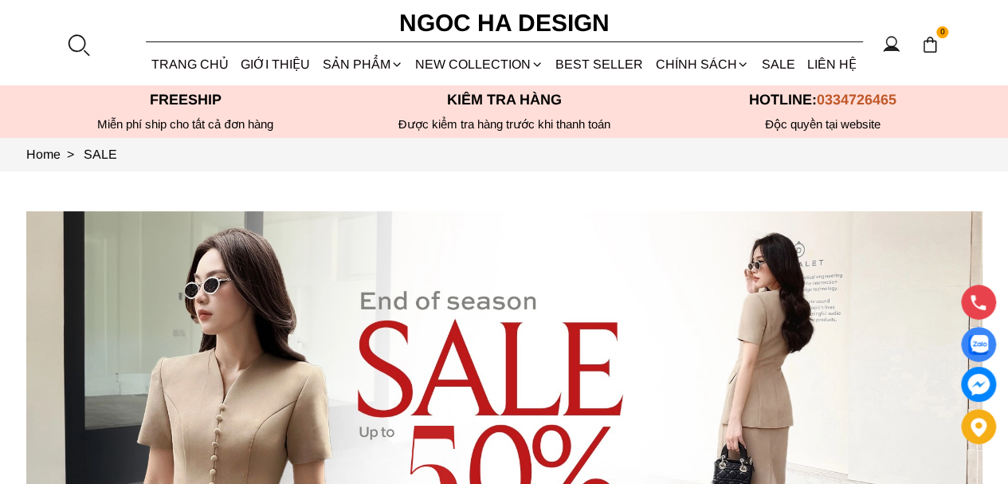
click at [587, 61] on link "BEST SELLER" at bounding box center [600, 64] width 100 height 42
